Goal: Check status: Check status

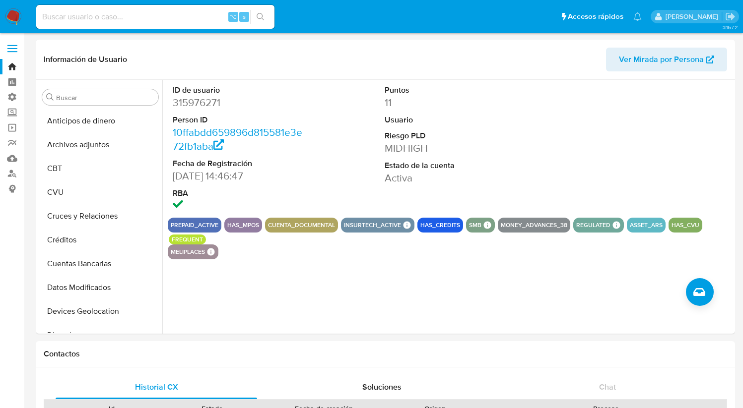
select select "10"
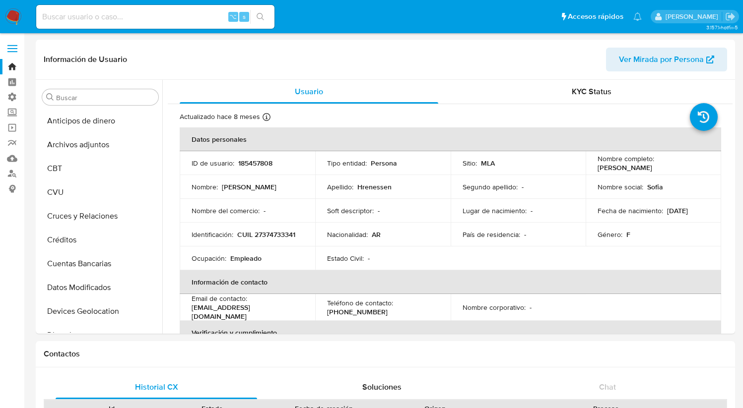
select select "10"
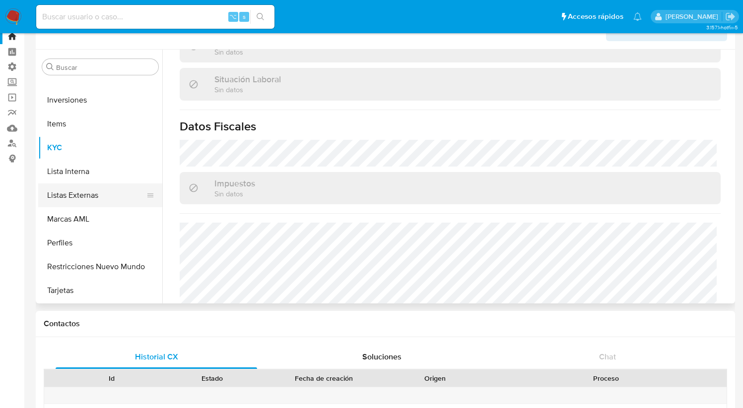
scroll to position [40, 0]
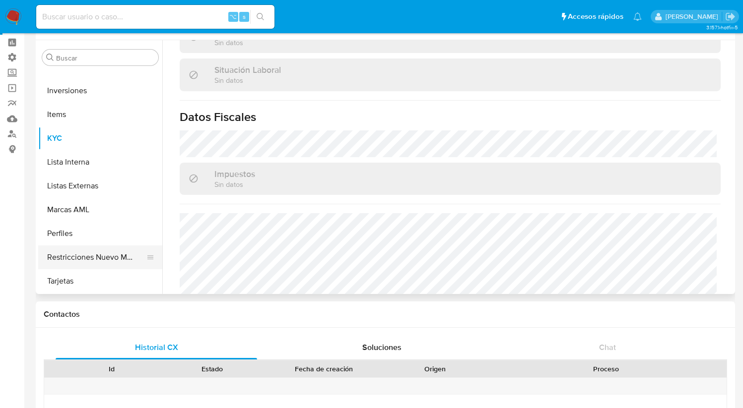
click at [117, 260] on button "Restricciones Nuevo Mundo" at bounding box center [96, 258] width 116 height 24
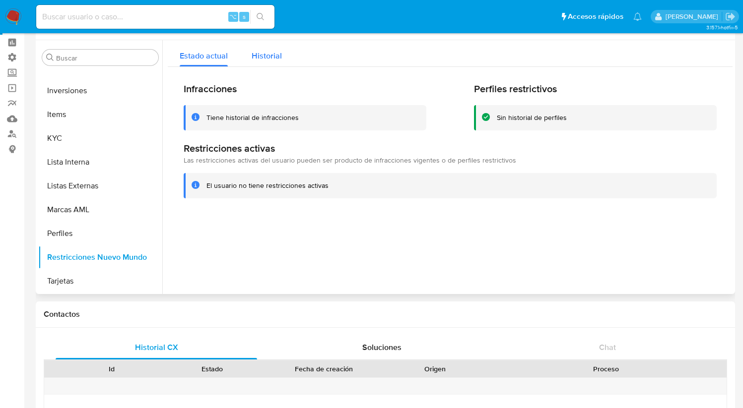
click at [273, 56] on span "Historial" at bounding box center [267, 55] width 30 height 11
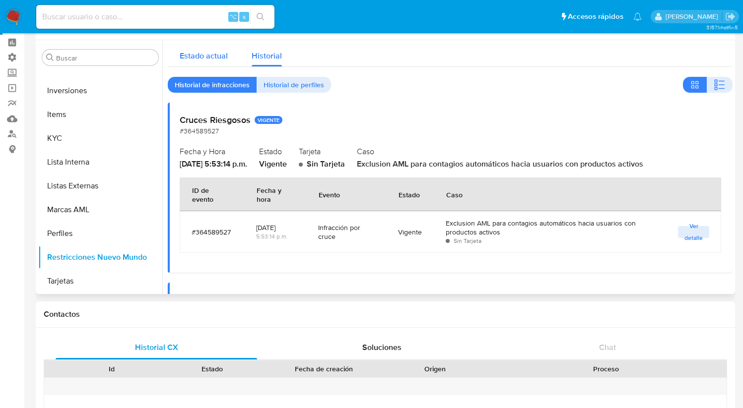
click at [219, 55] on span "Estado actual" at bounding box center [204, 55] width 48 height 11
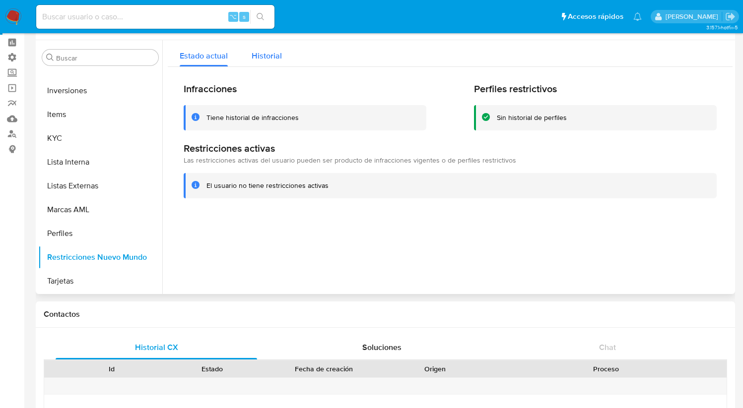
click at [279, 61] on span "Historial" at bounding box center [267, 55] width 30 height 11
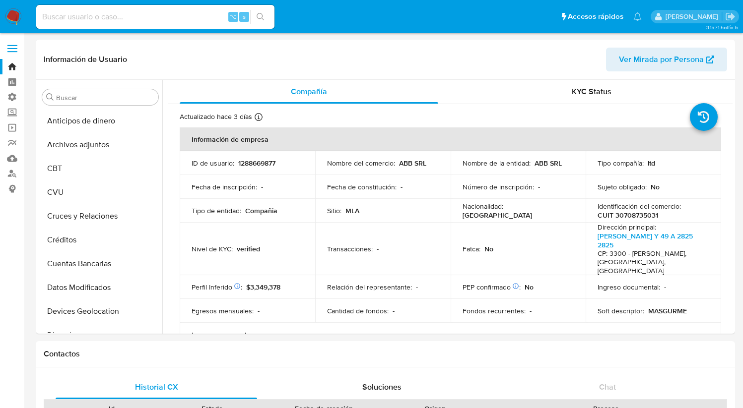
select select "10"
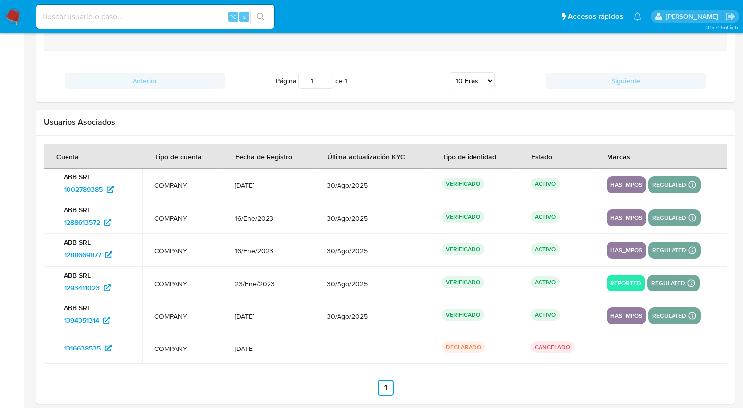
scroll to position [1179, 0]
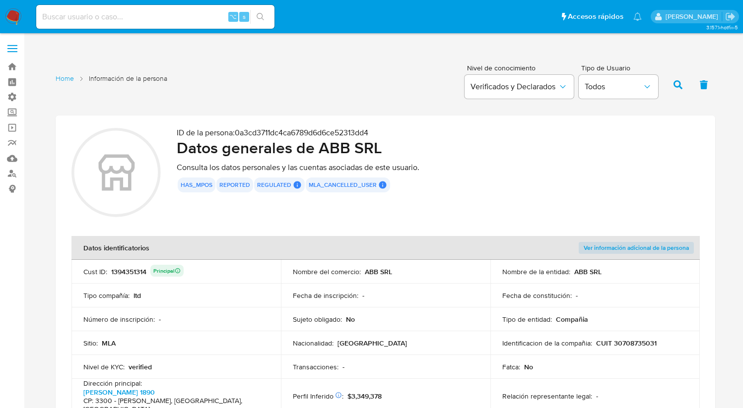
scroll to position [54, 0]
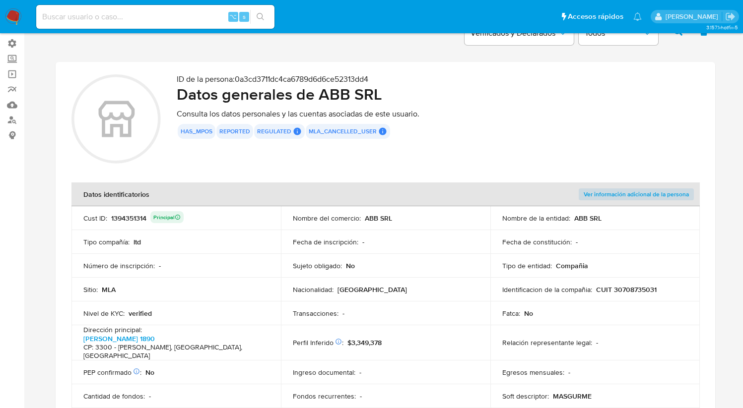
click at [233, 133] on button "reported" at bounding box center [234, 131] width 31 height 4
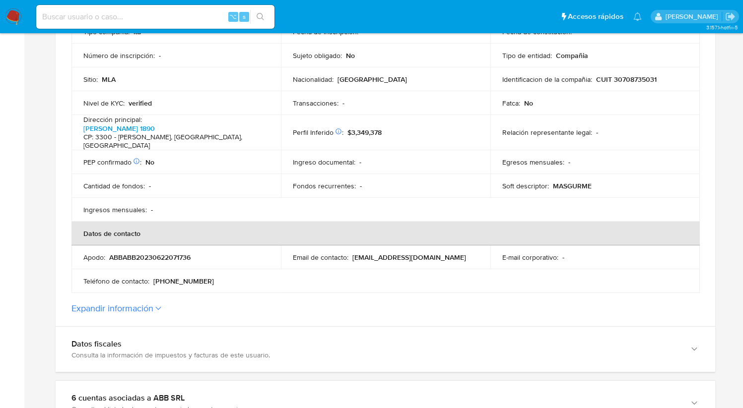
scroll to position [265, 0]
